Goal: Task Accomplishment & Management: Manage account settings

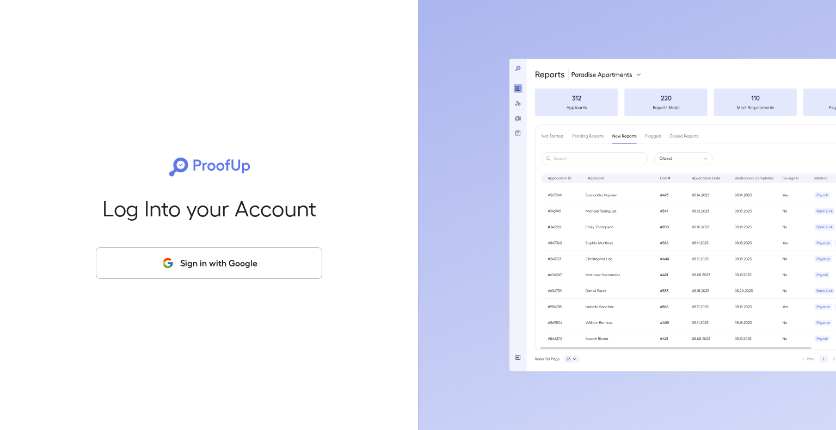
click at [217, 267] on button "Sign in with Google" at bounding box center [209, 264] width 226 height 32
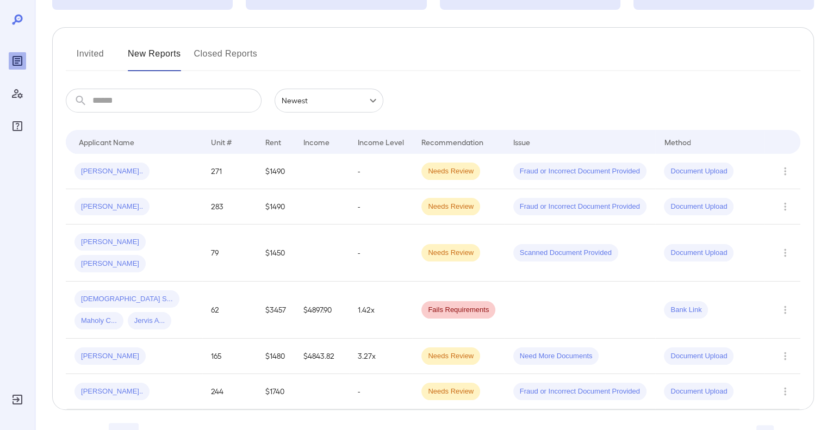
scroll to position [109, 0]
click at [131, 166] on div "[PERSON_NAME].." at bounding box center [134, 170] width 119 height 17
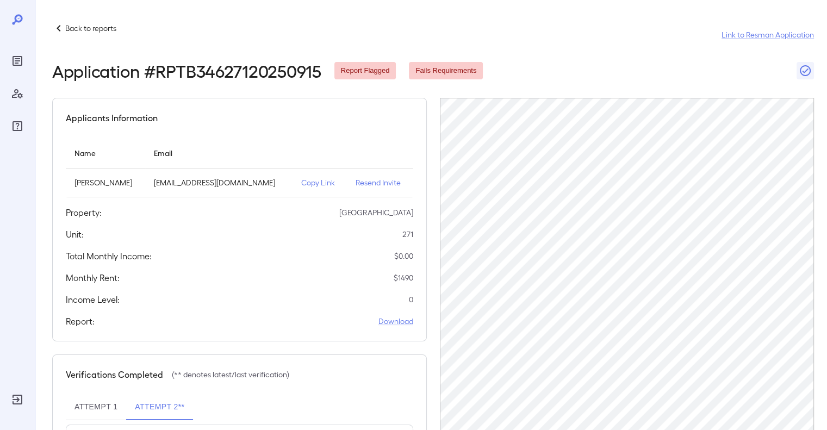
click at [66, 32] on p "Back to reports" at bounding box center [90, 28] width 51 height 11
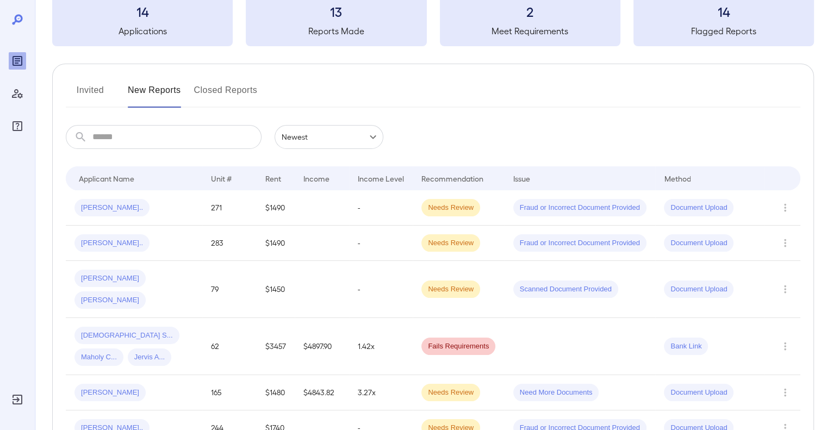
scroll to position [121, 0]
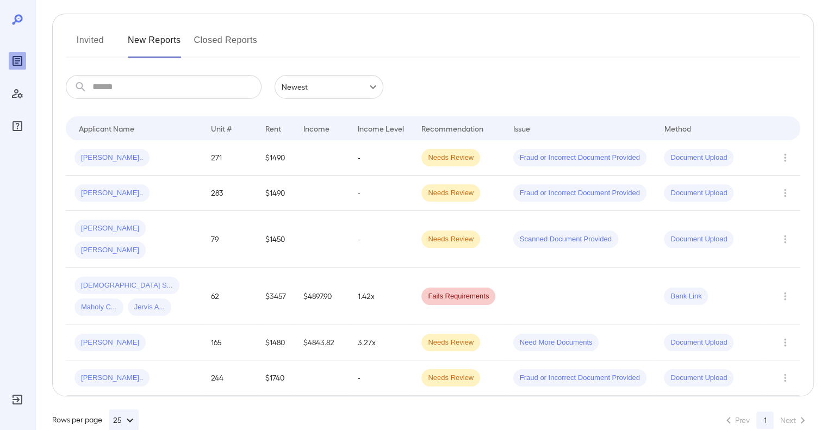
click at [210, 40] on button "Closed Reports" at bounding box center [226, 45] width 64 height 26
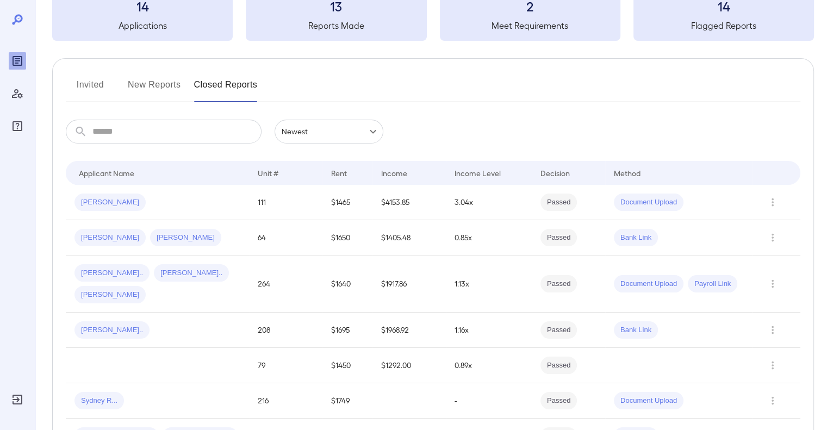
scroll to position [135, 0]
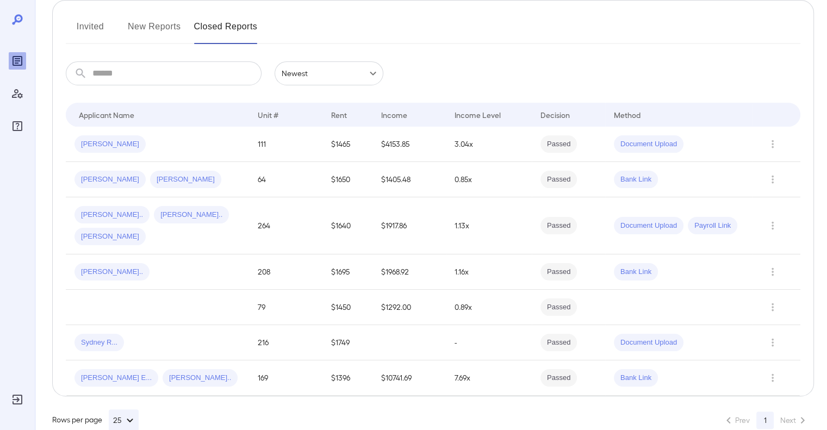
click at [94, 26] on button "Invited" at bounding box center [90, 31] width 49 height 26
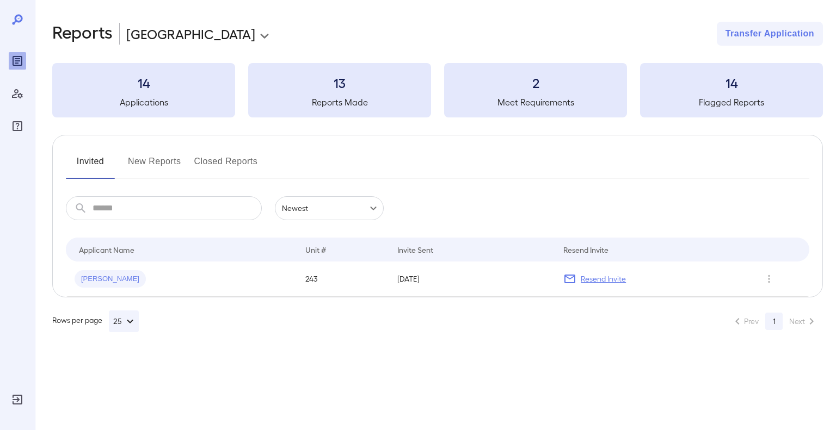
click at [156, 161] on button "New Reports" at bounding box center [154, 166] width 53 height 26
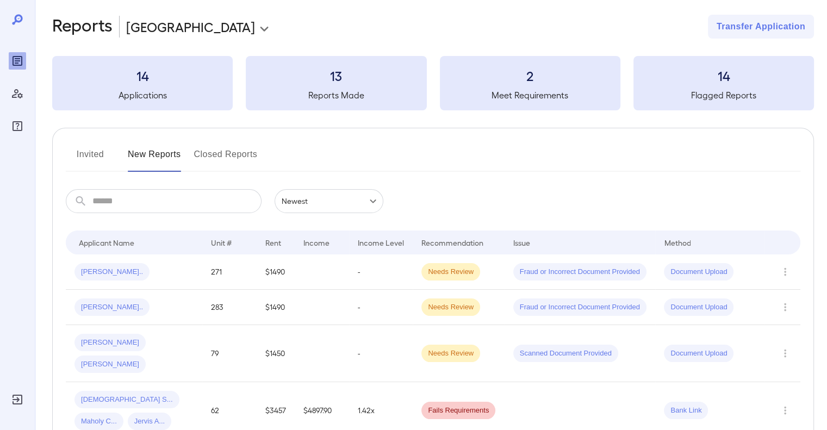
scroll to position [121, 0]
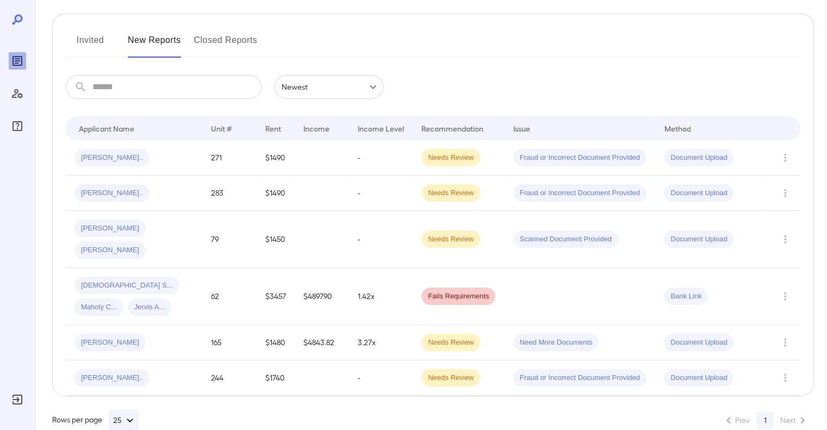
click at [123, 410] on button "25" at bounding box center [124, 421] width 30 height 22
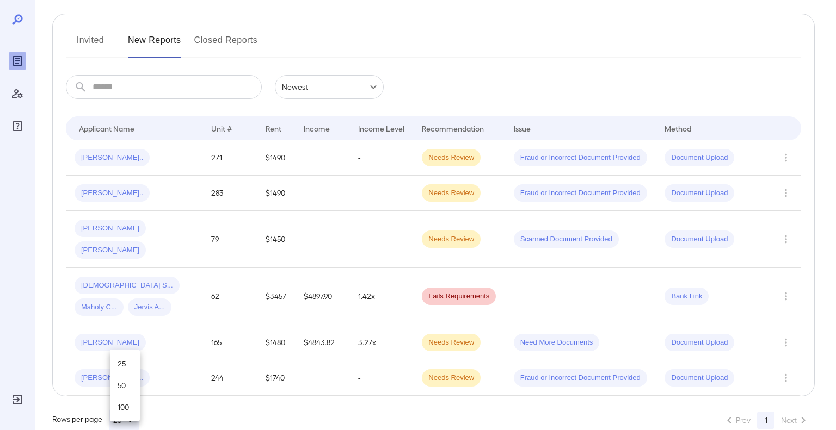
click at [123, 396] on li "50" at bounding box center [124, 386] width 23 height 22
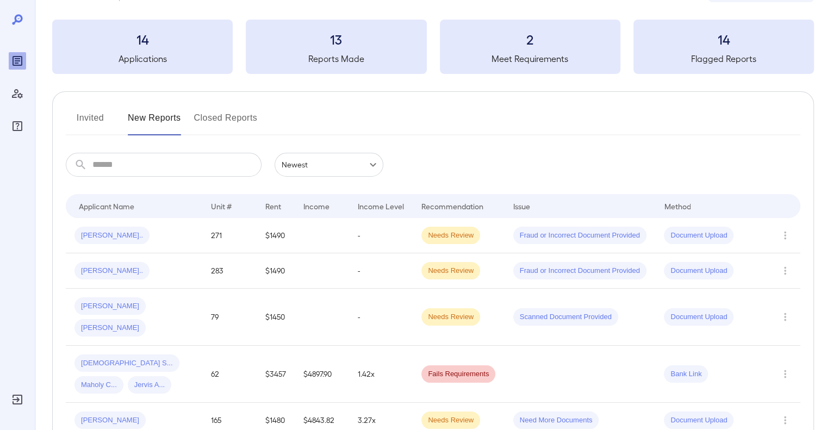
scroll to position [0, 0]
